Goal: Information Seeking & Learning: Find specific fact

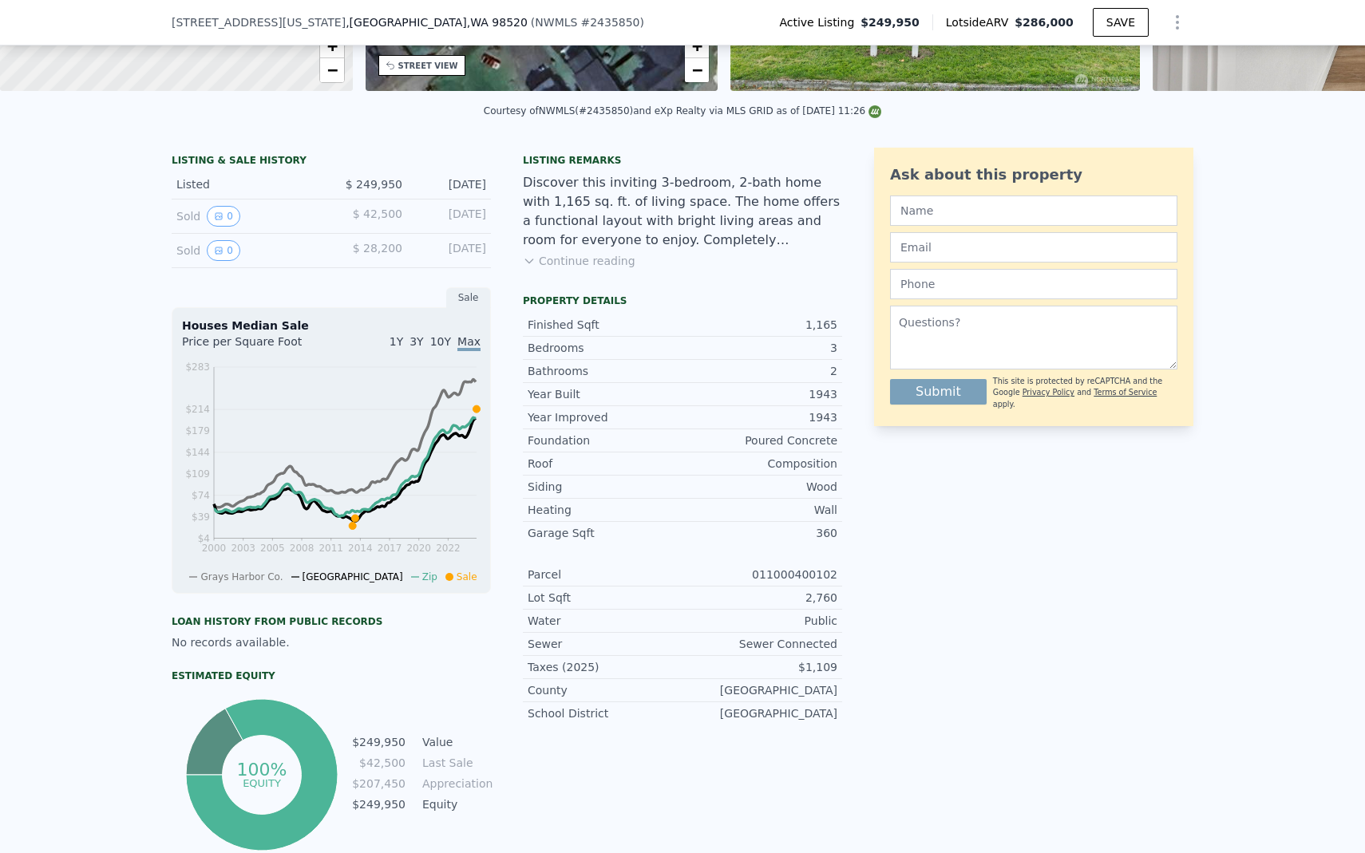
scroll to position [6, 0]
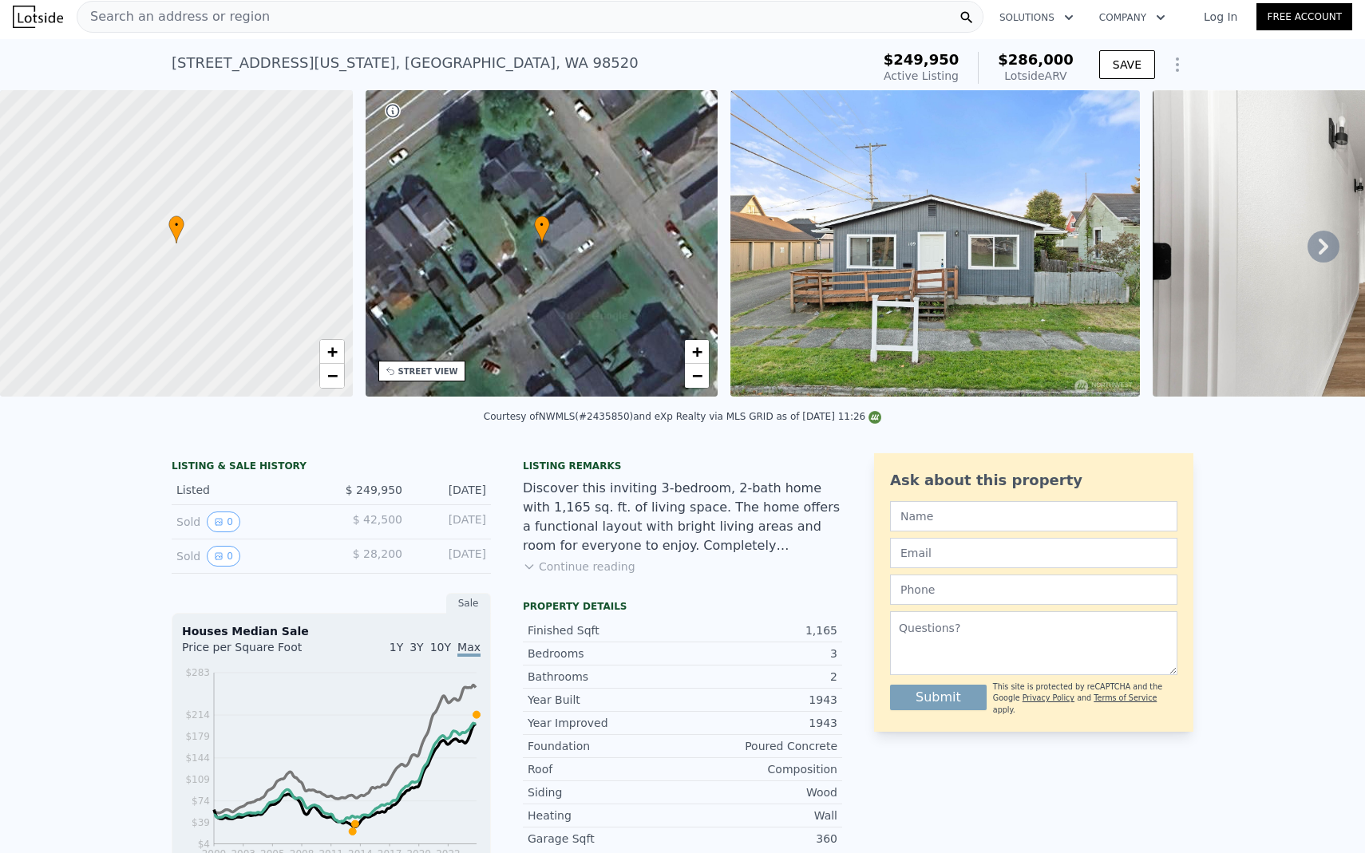
click at [946, 295] on img at bounding box center [934, 243] width 409 height 306
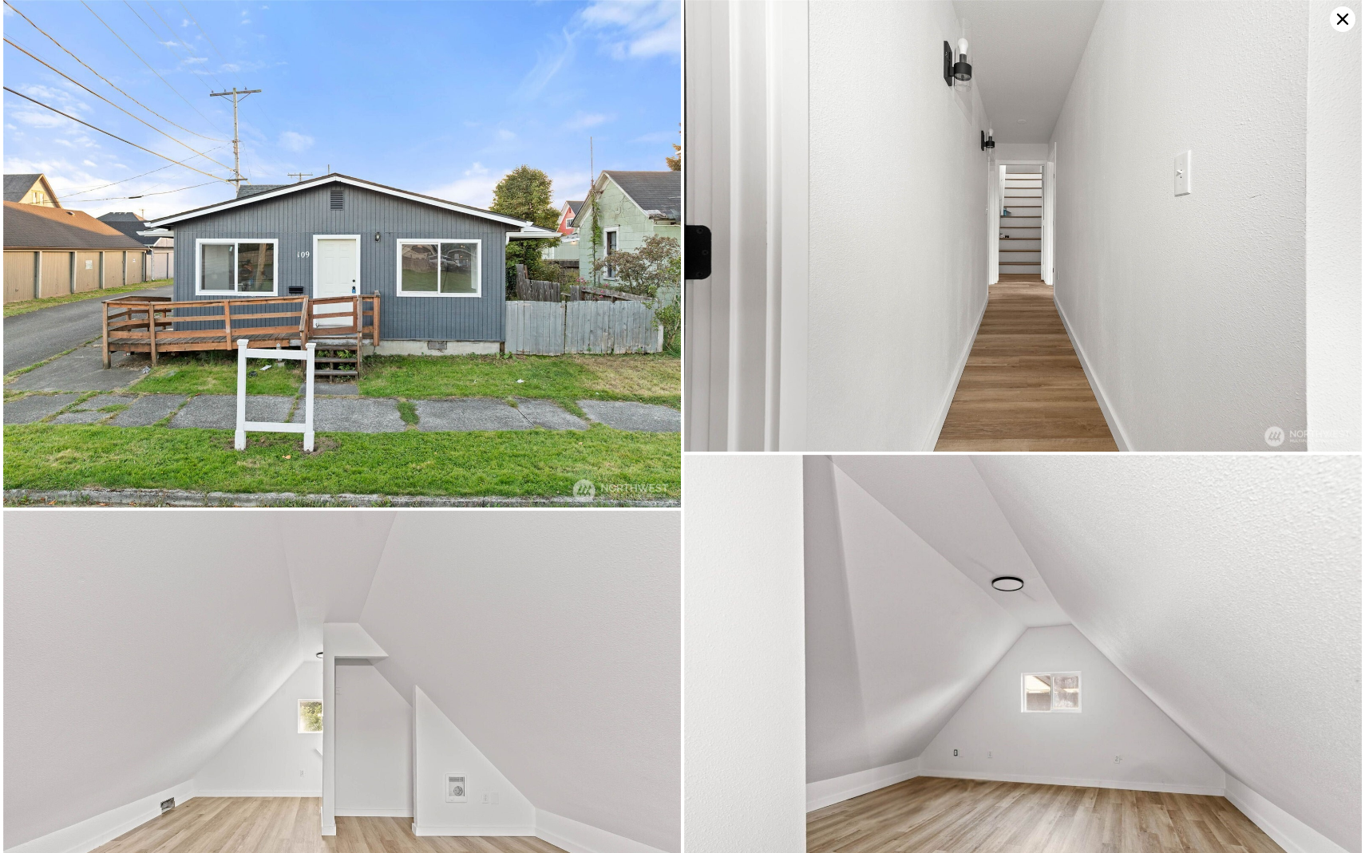
click at [365, 267] on img at bounding box center [342, 254] width 678 height 508
click at [533, 341] on img at bounding box center [342, 254] width 678 height 508
click at [906, 303] on img at bounding box center [1023, 226] width 678 height 452
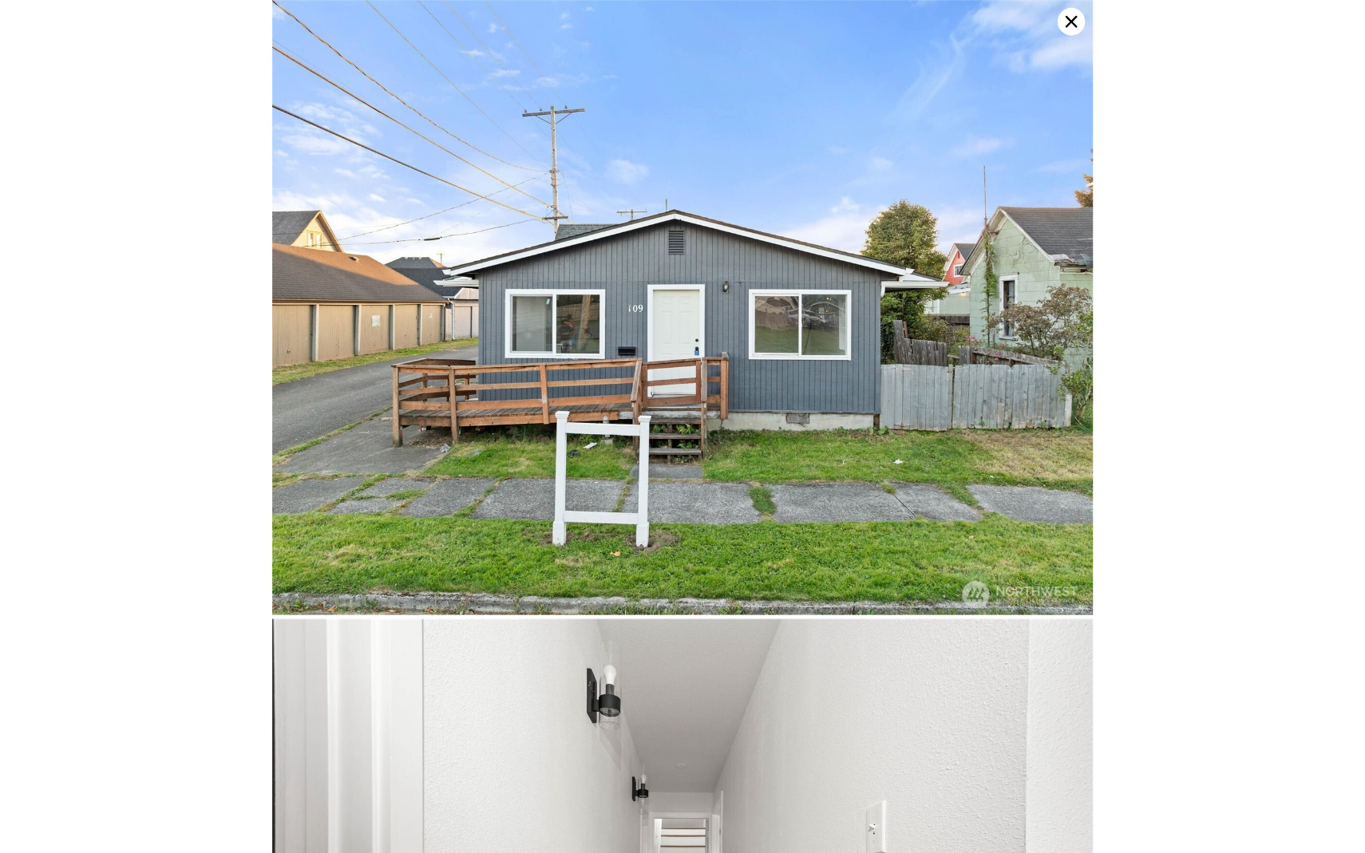
scroll to position [0, 0]
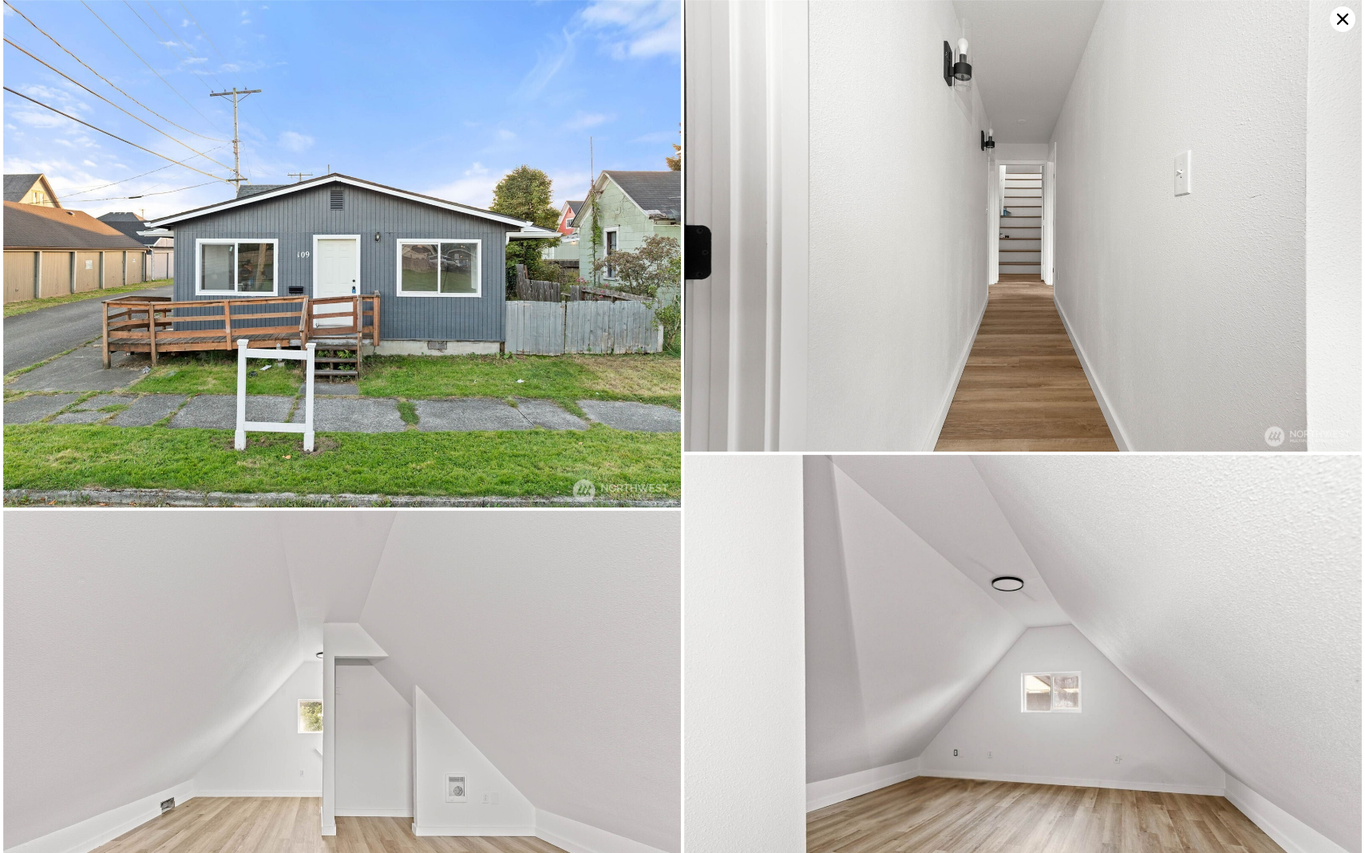
click at [1340, 31] on icon at bounding box center [1343, 19] width 26 height 26
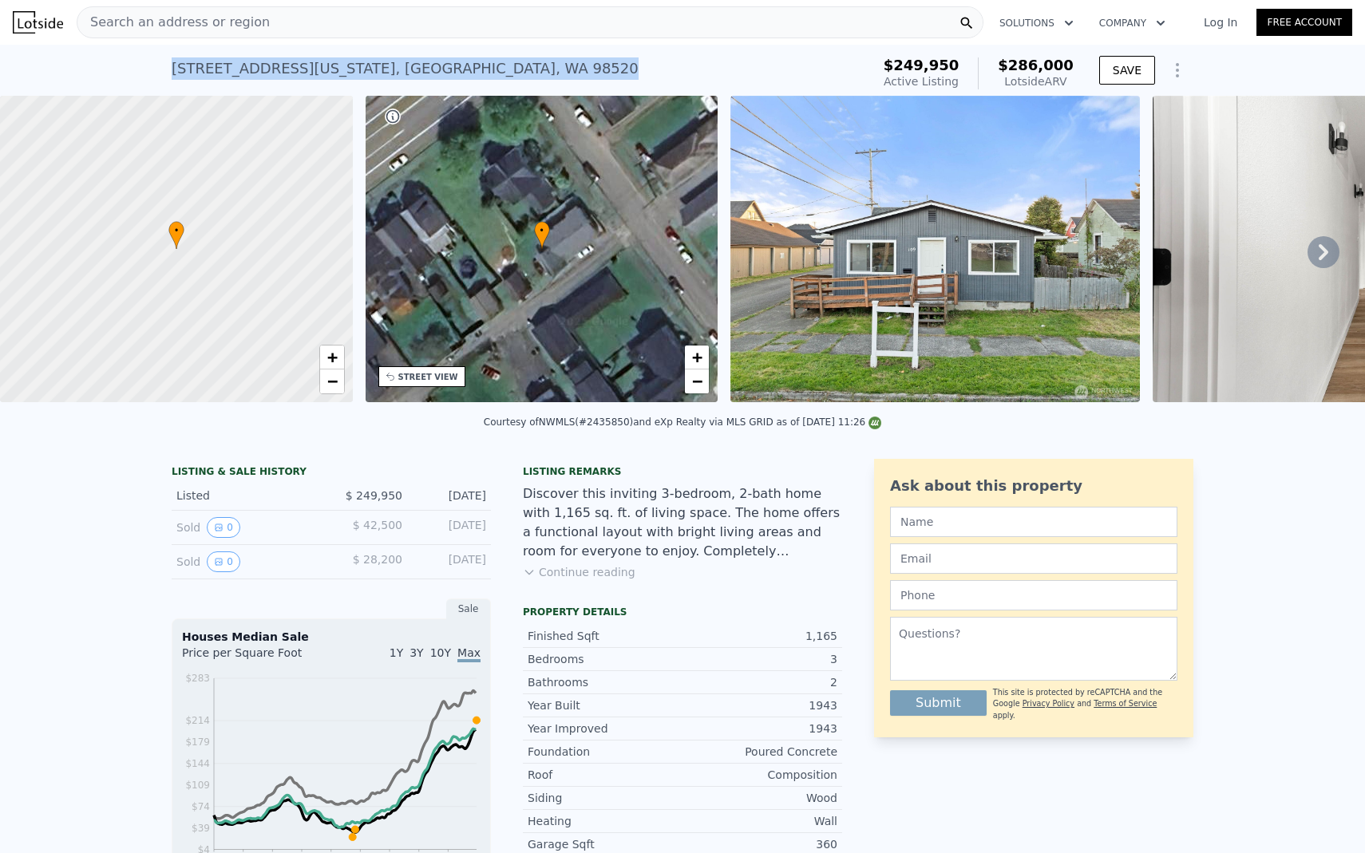
drag, startPoint x: 467, startPoint y: 66, endPoint x: 163, endPoint y: 64, distance: 304.1
click at [163, 64] on div "[STREET_ADDRESS][US_STATE] Active at $249,950 (~ARV $286k ) $249,950 Active Lis…" at bounding box center [682, 70] width 1365 height 51
copy div "[STREET_ADDRESS][US_STATE]"
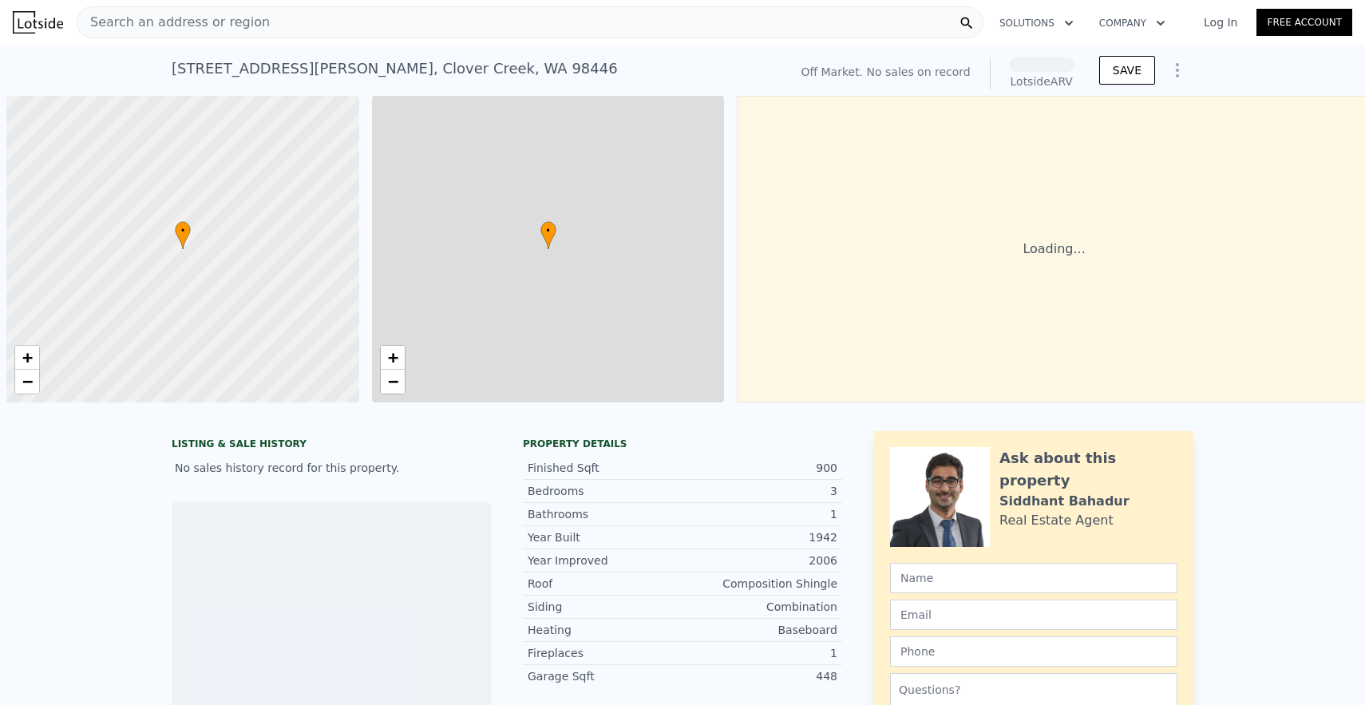
scroll to position [0, 6]
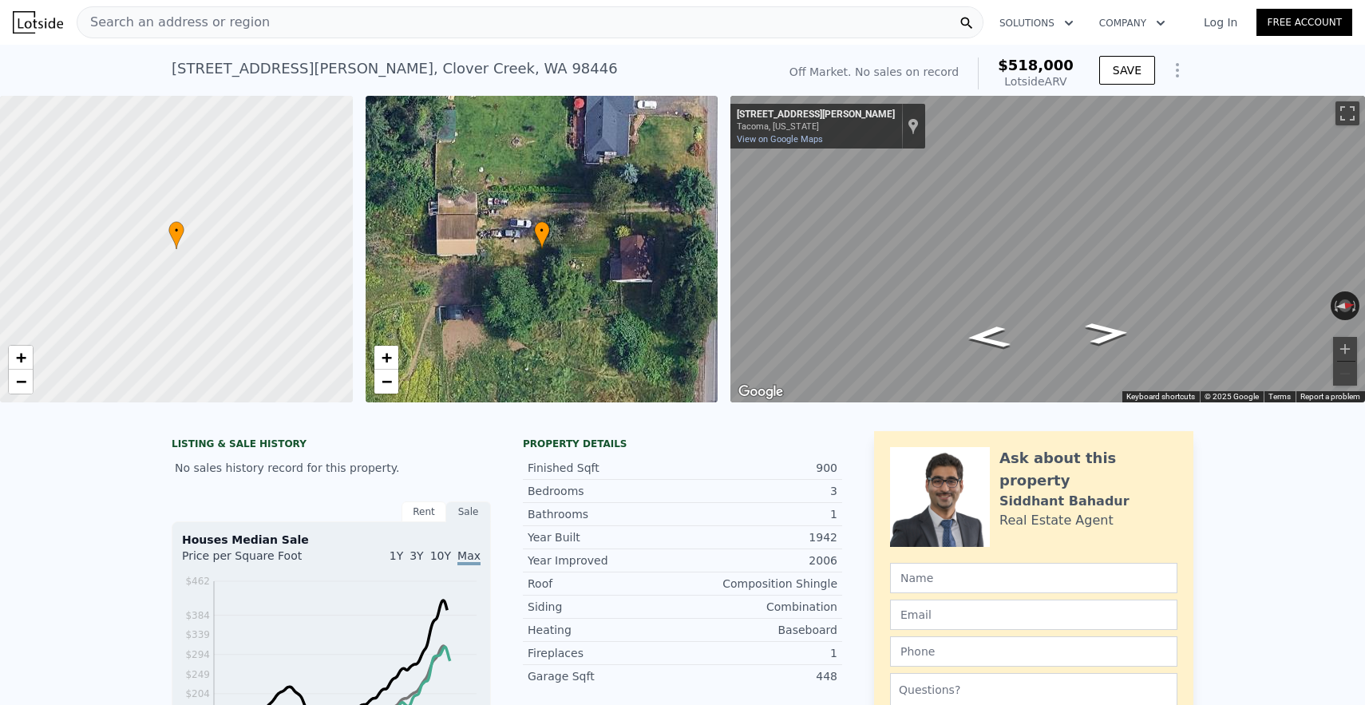
click at [549, 243] on div "• + −" at bounding box center [542, 249] width 353 height 306
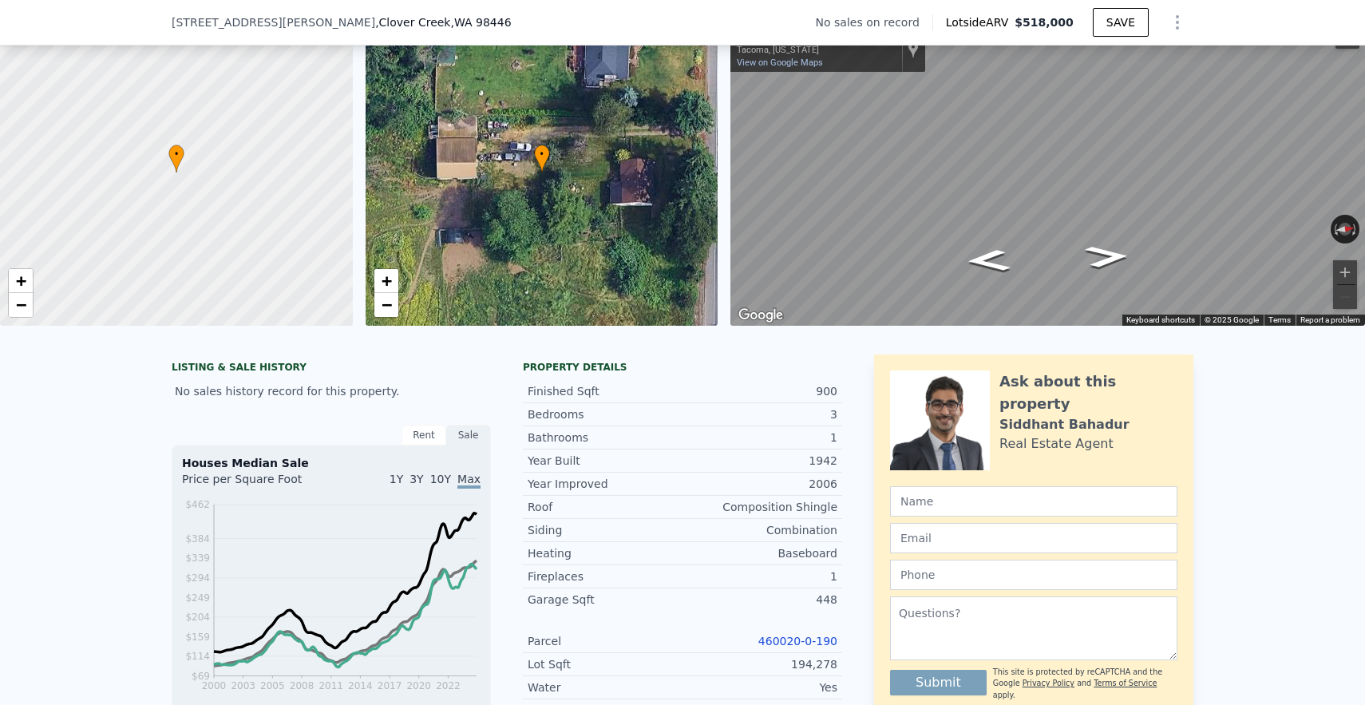
scroll to position [90, 0]
